Goal: Task Accomplishment & Management: Manage account settings

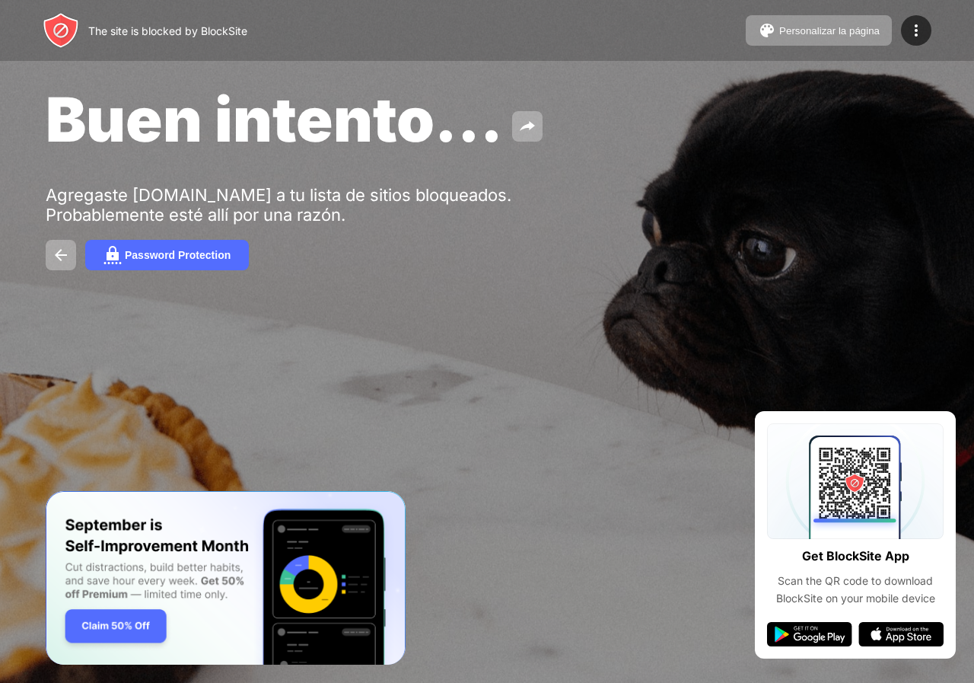
click at [474, 90] on span "Buen intento..." at bounding box center [274, 119] width 457 height 74
click at [920, 20] on div at bounding box center [916, 30] width 30 height 30
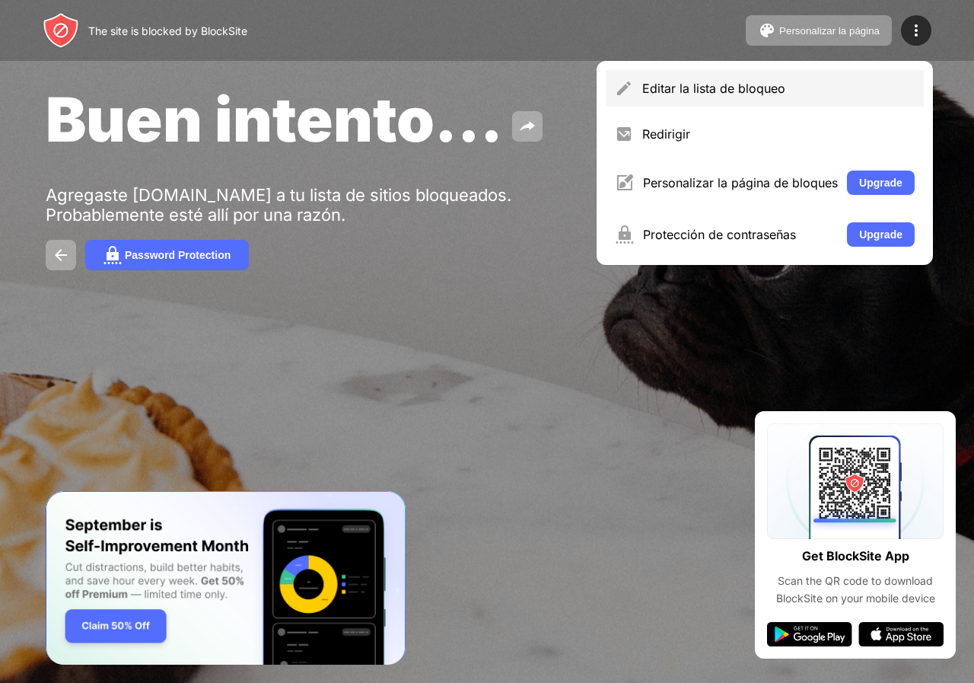
click at [745, 93] on div "Editar la lista de bloqueo" at bounding box center [778, 88] width 272 height 15
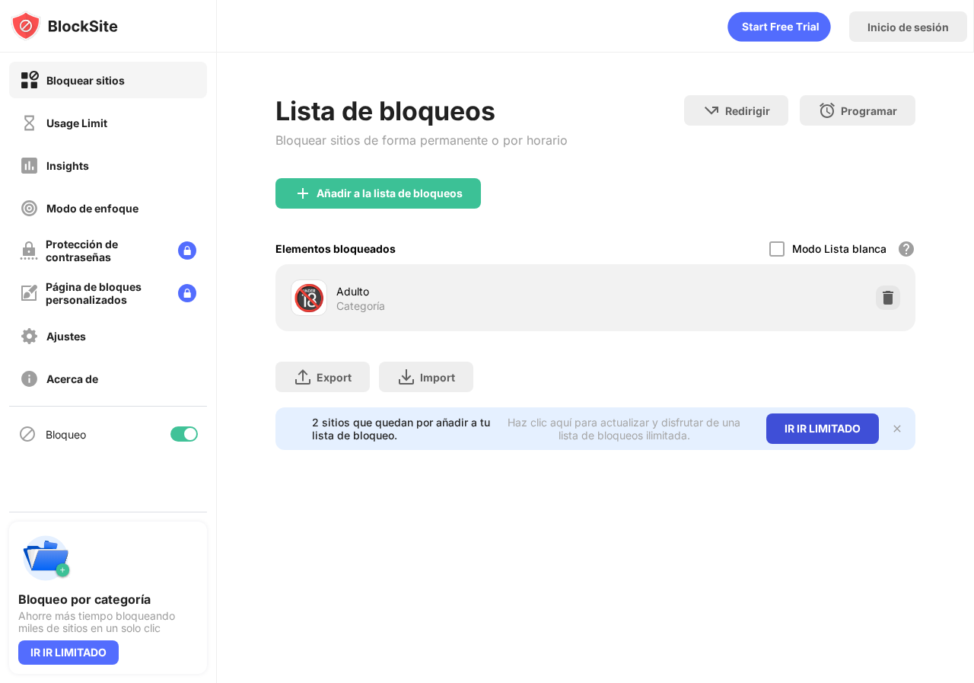
click at [820, 422] on div "IR IR LIMITADO" at bounding box center [822, 428] width 113 height 30
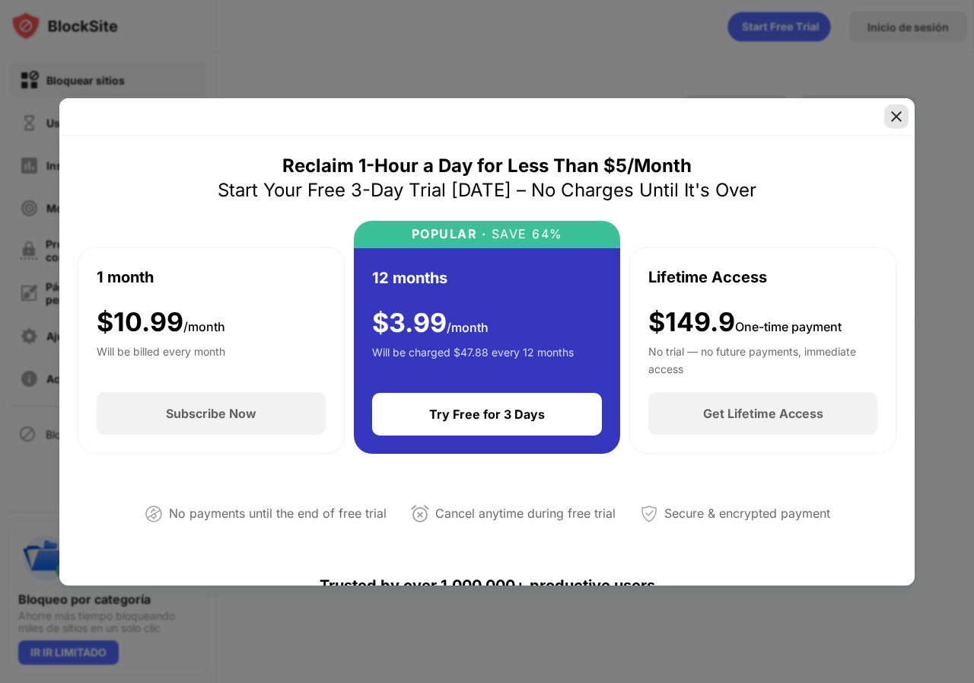
click at [882, 120] on div at bounding box center [486, 116] width 855 height 37
click at [897, 118] on img at bounding box center [896, 116] width 15 height 15
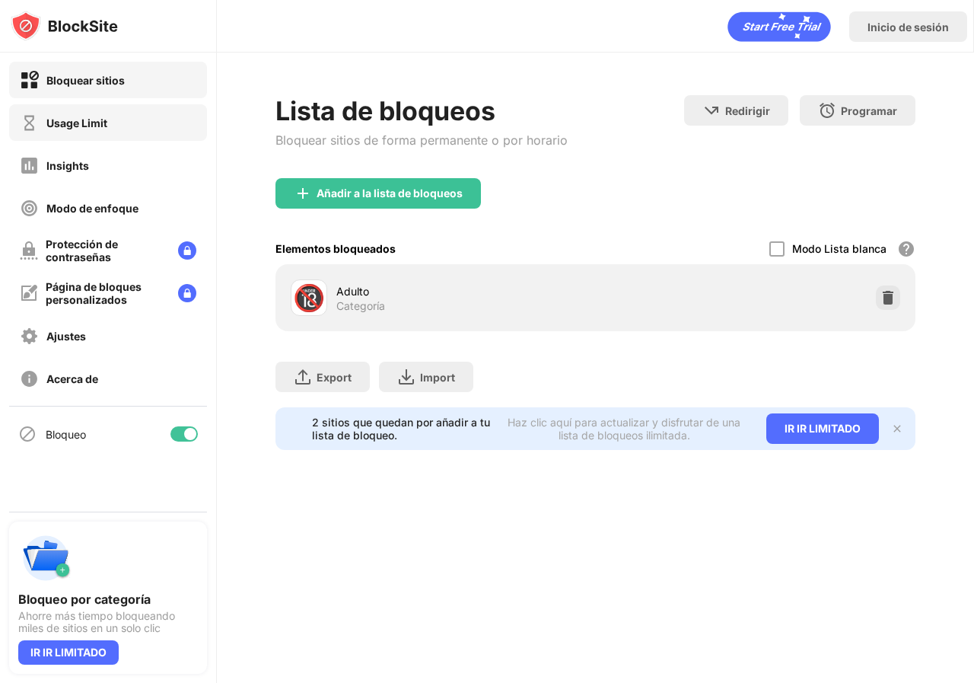
click at [92, 107] on div "Usage Limit" at bounding box center [108, 122] width 198 height 37
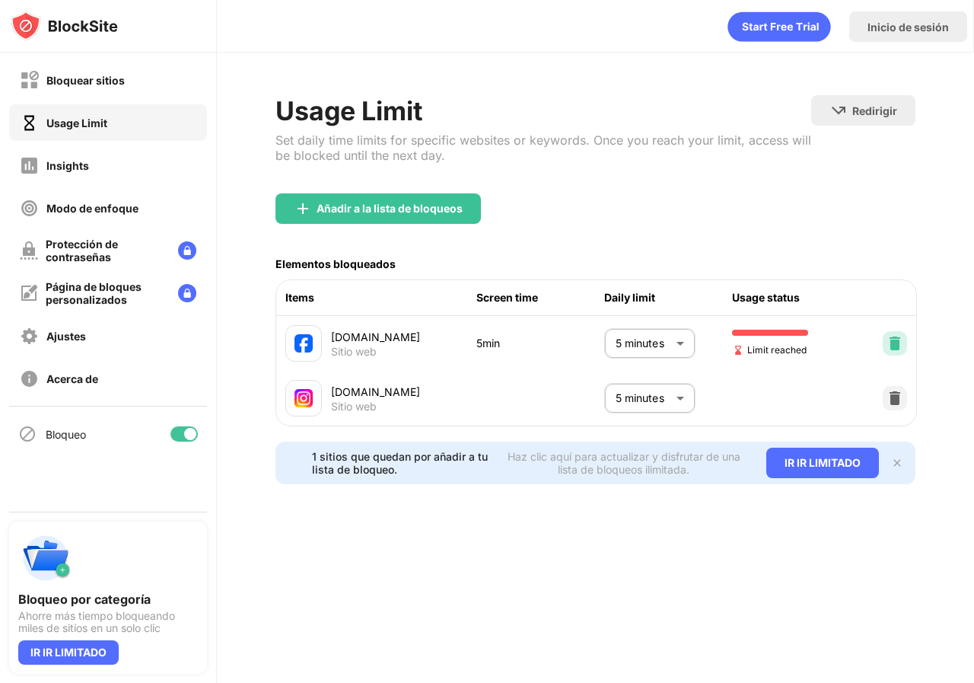
click at [896, 339] on img at bounding box center [894, 343] width 15 height 15
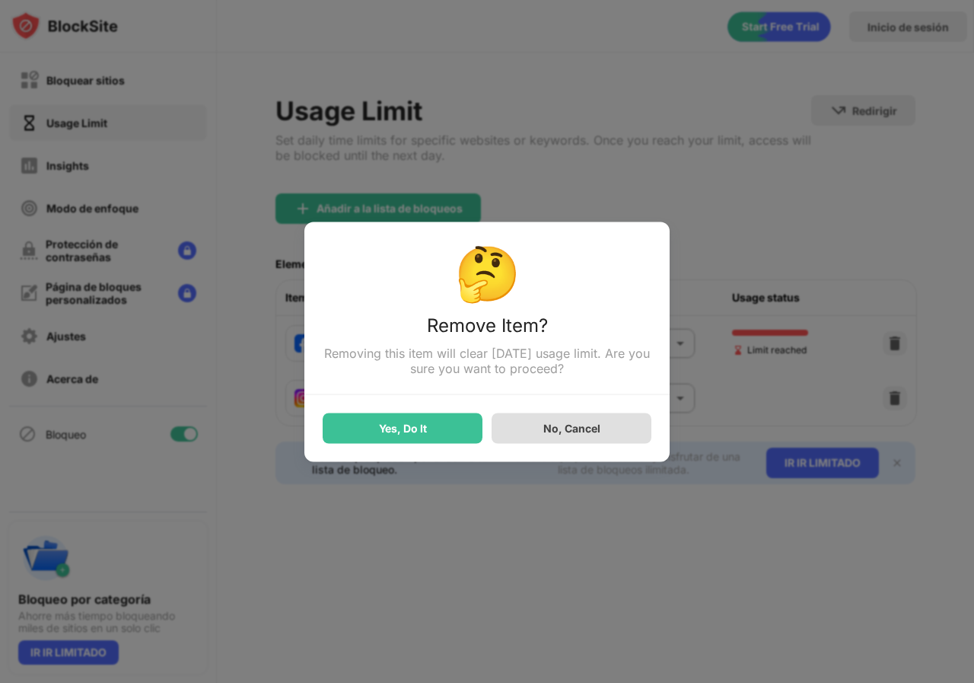
click at [560, 422] on div "No, Cancel" at bounding box center [572, 427] width 160 height 30
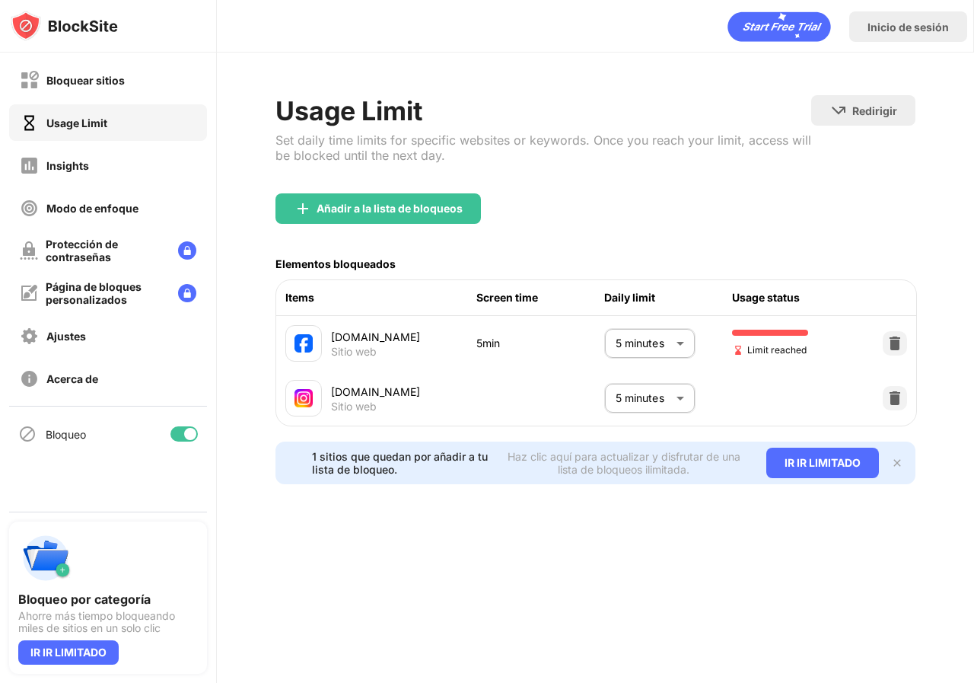
click at [678, 350] on body "Bloquear sitios Usage Limit Insights Modo de enfoque Protección de contraseñas …" at bounding box center [487, 341] width 974 height 683
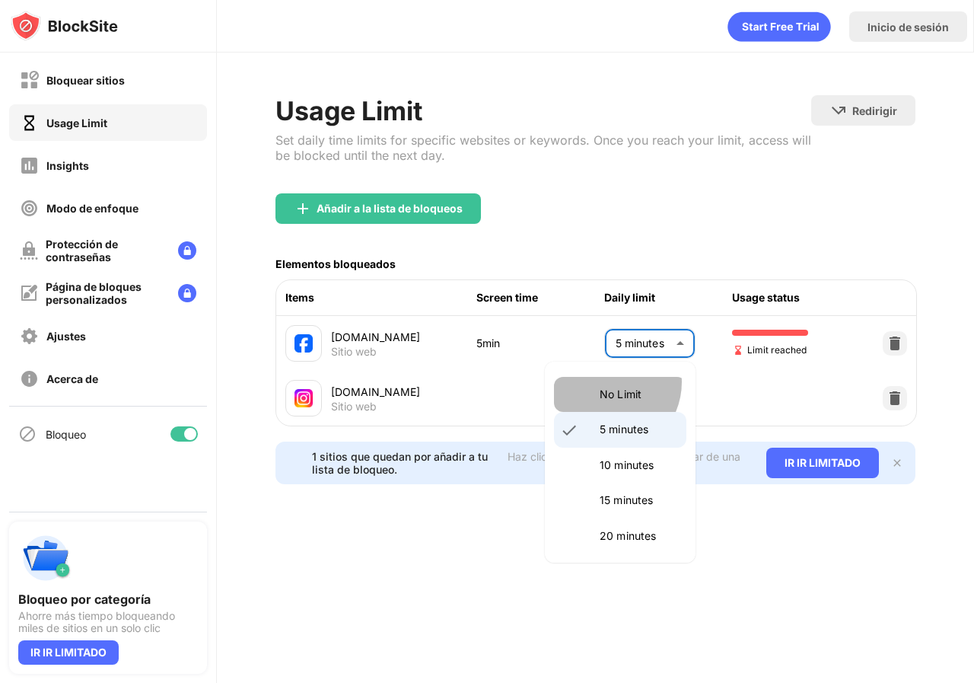
click at [606, 382] on li "No Limit" at bounding box center [620, 394] width 132 height 35
type input "********"
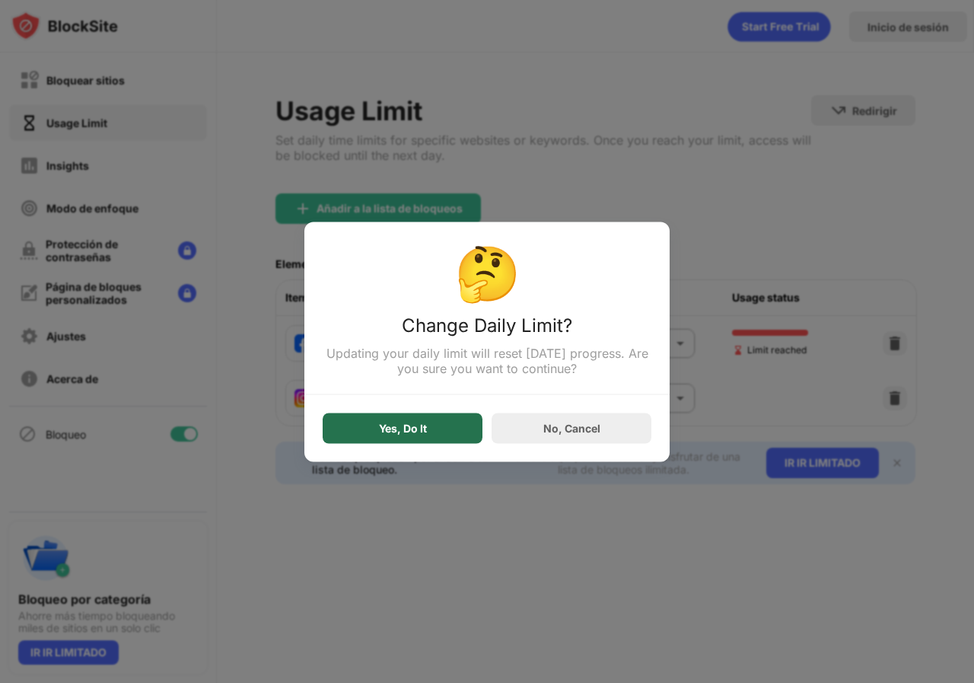
click at [428, 430] on div "Yes, Do It" at bounding box center [403, 427] width 160 height 30
